Goal: Navigation & Orientation: Find specific page/section

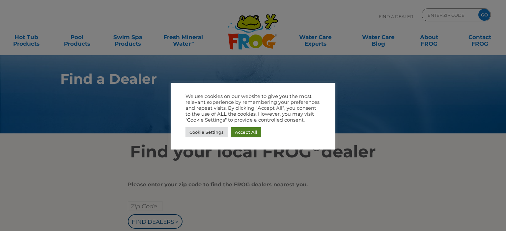
click at [248, 134] on link "Accept All" at bounding box center [246, 132] width 30 height 10
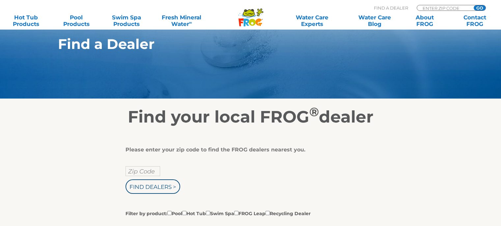
scroll to position [99, 0]
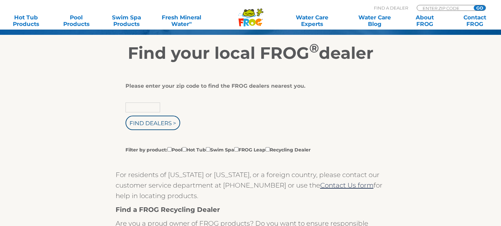
click at [146, 107] on input "text" at bounding box center [142, 108] width 35 height 10
type input "98908"
click at [154, 121] on input "Find Dealers >" at bounding box center [152, 123] width 55 height 14
